Goal: Find specific page/section: Find specific page/section

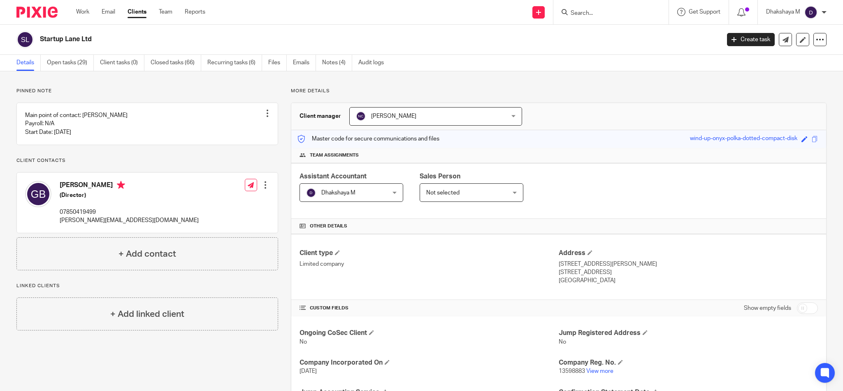
click at [612, 15] on input "Search" at bounding box center [607, 13] width 74 height 7
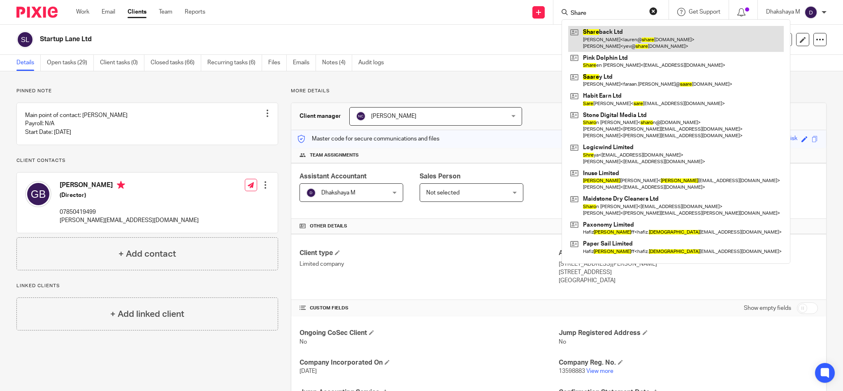
type input "Share"
click at [612, 27] on link at bounding box center [676, 39] width 216 height 26
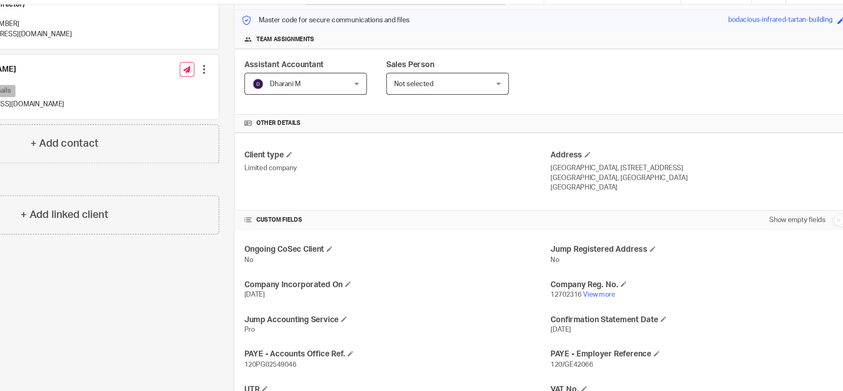
scroll to position [101, 0]
click at [594, 270] on link "View more" at bounding box center [600, 270] width 27 height 6
